Goal: Task Accomplishment & Management: Use online tool/utility

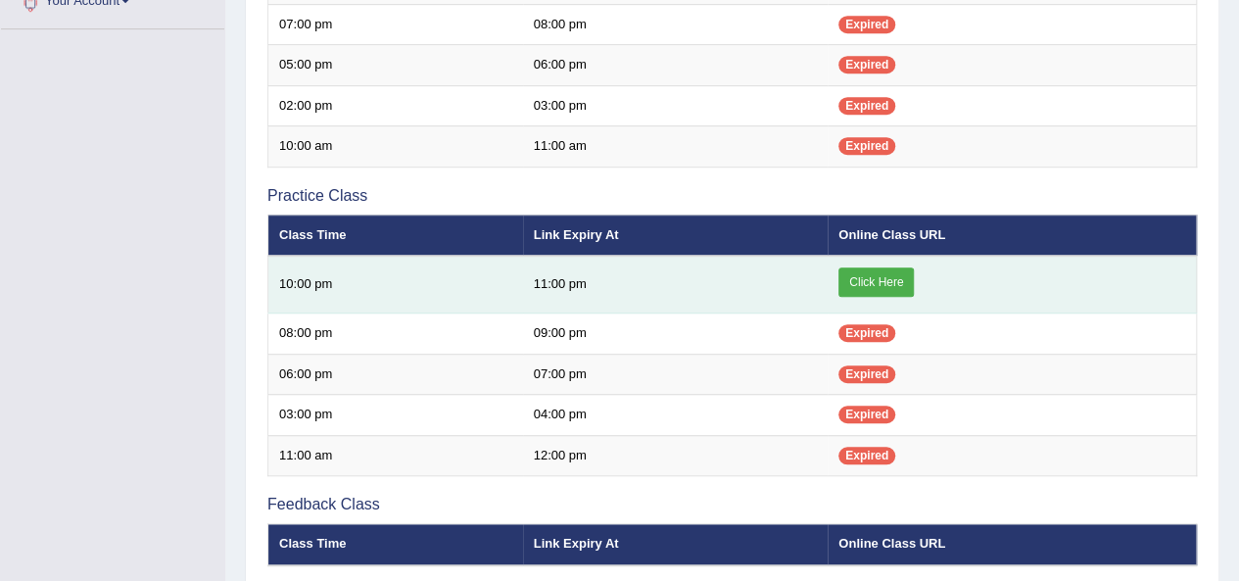
scroll to position [515, 0]
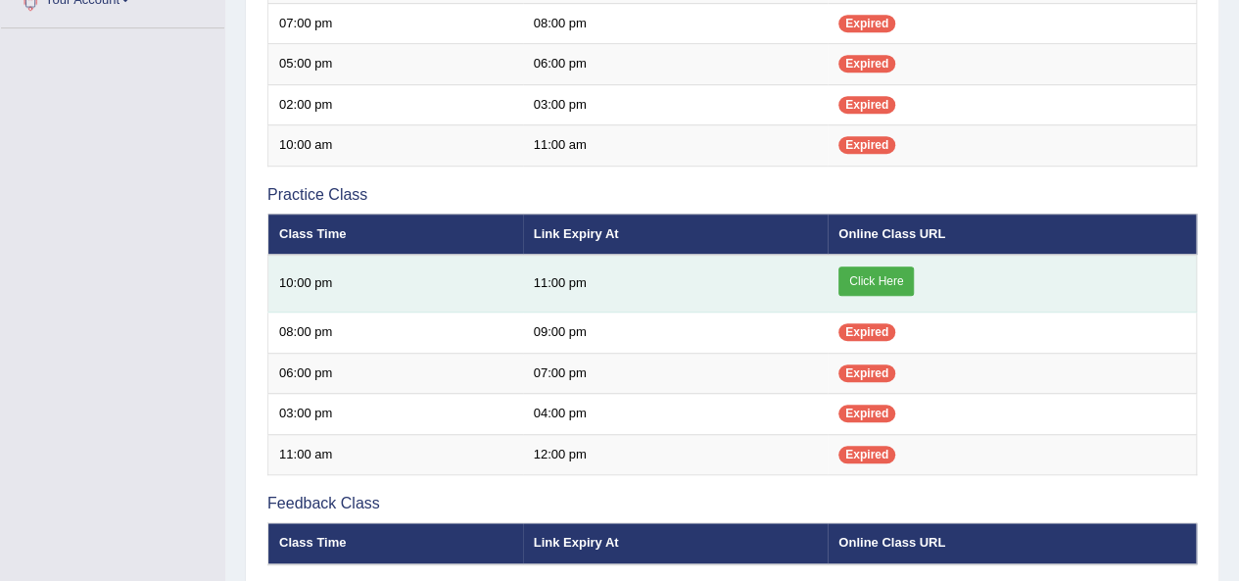
click at [899, 280] on link "Click Here" at bounding box center [876, 280] width 75 height 29
click at [868, 286] on link "Click Here" at bounding box center [876, 280] width 75 height 29
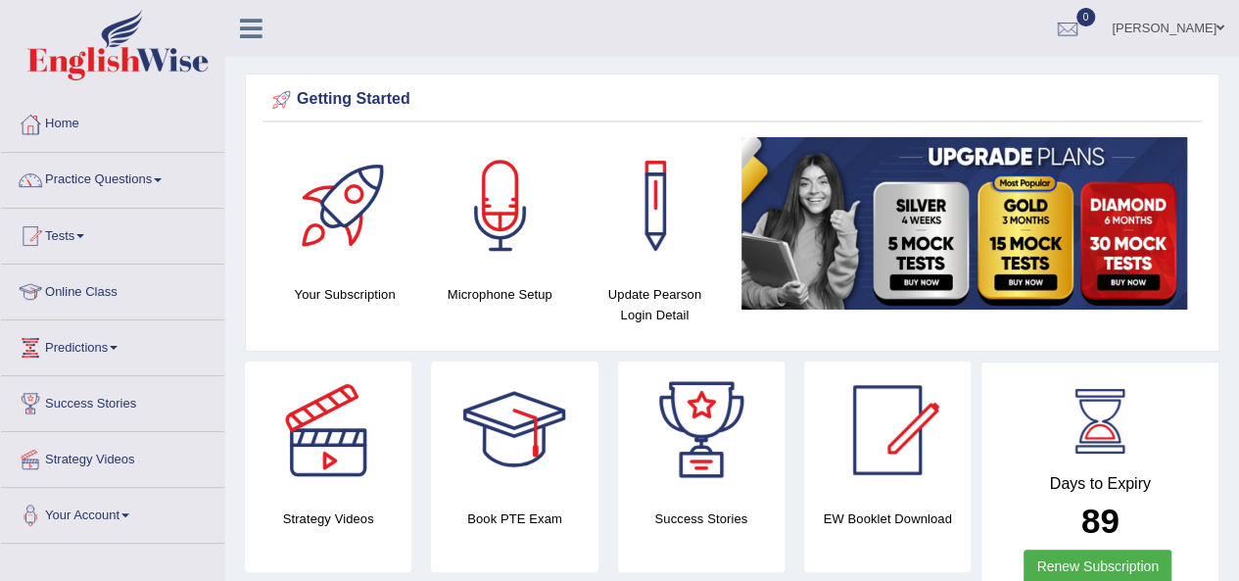
click at [100, 291] on link "Online Class" at bounding box center [112, 289] width 223 height 49
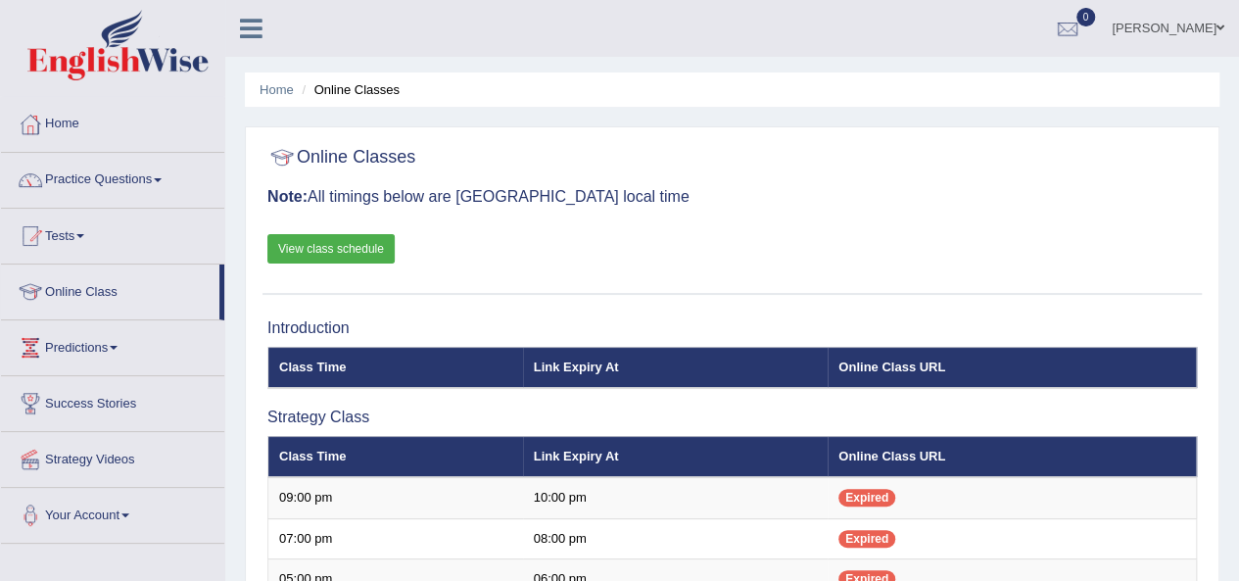
click at [825, 42] on ul "Gagandeep Toggle navigation Username: gagan_tiwana98 Access Type: Online Subscr…" at bounding box center [885, 28] width 710 height 56
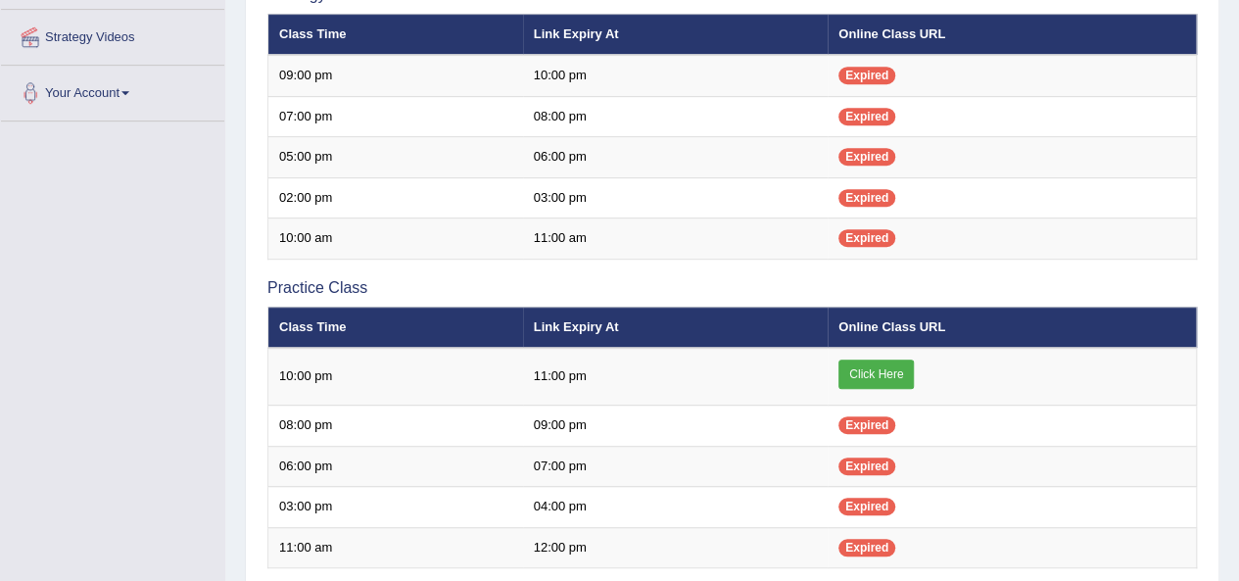
scroll to position [586, 0]
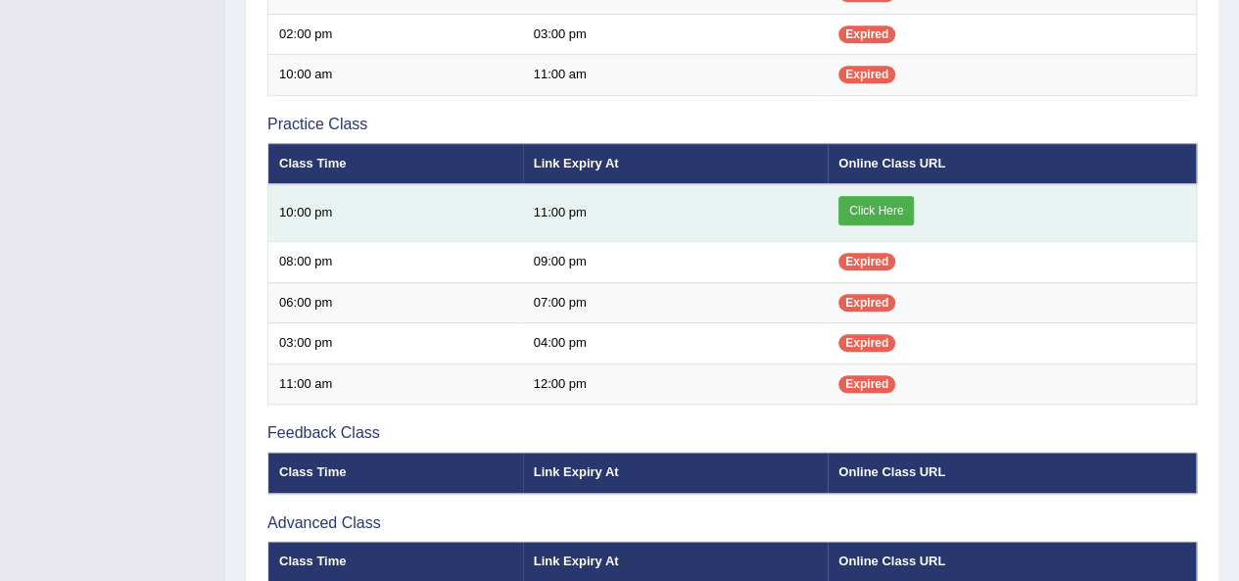
click at [908, 205] on link "Click Here" at bounding box center [876, 210] width 75 height 29
